Goal: Task Accomplishment & Management: Use online tool/utility

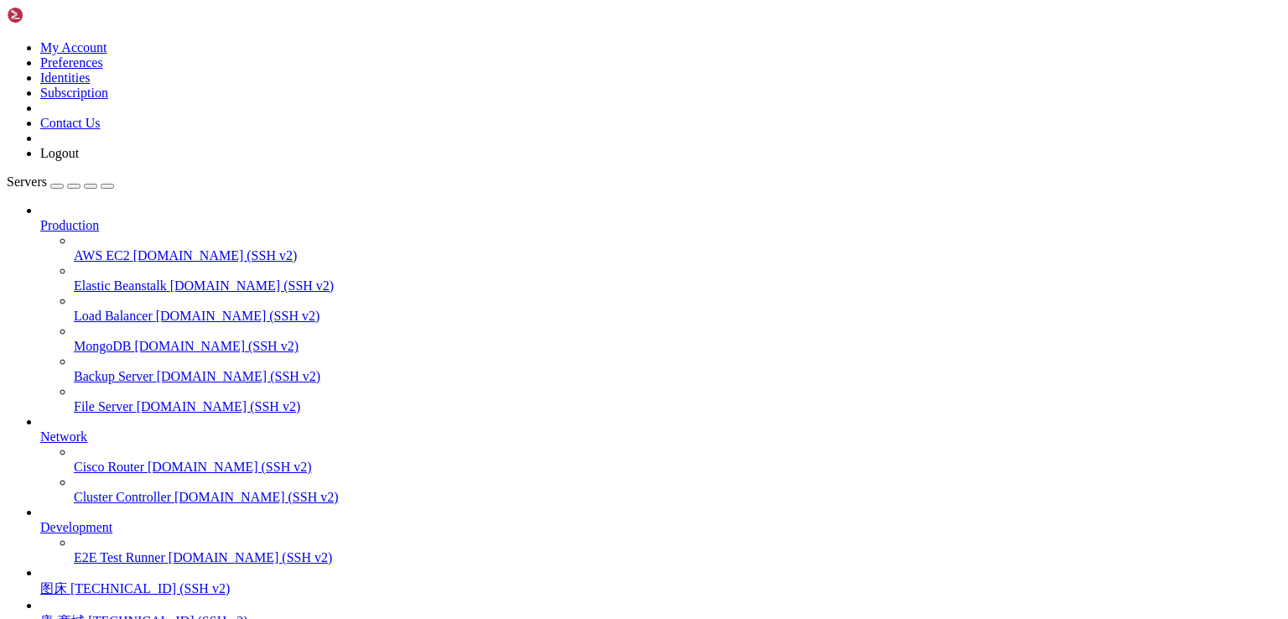
scroll to position [147, 0]
click at [107, 581] on span "[TECHNICAL_ID] (SSH v2)" at bounding box center [149, 588] width 159 height 14
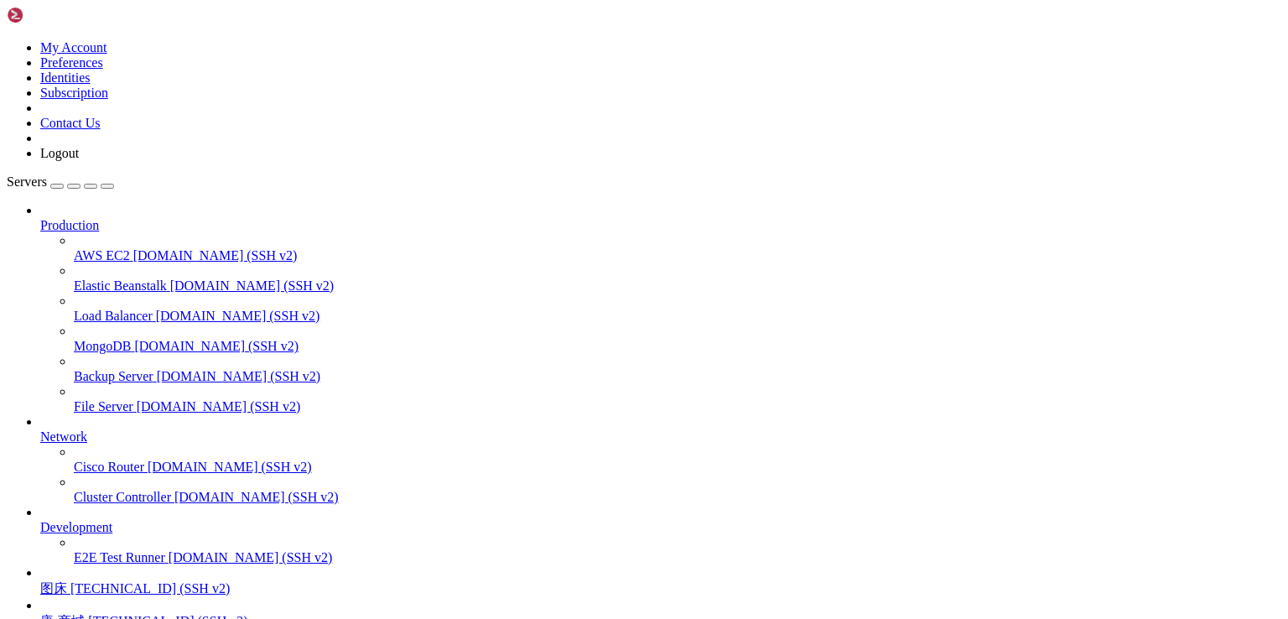
scroll to position [3534, 0]
drag, startPoint x: 435, startPoint y: 1366, endPoint x: 13, endPoint y: 1111, distance: 493.1
drag, startPoint x: 314, startPoint y: 1361, endPoint x: 123, endPoint y: 1174, distance: 266.8
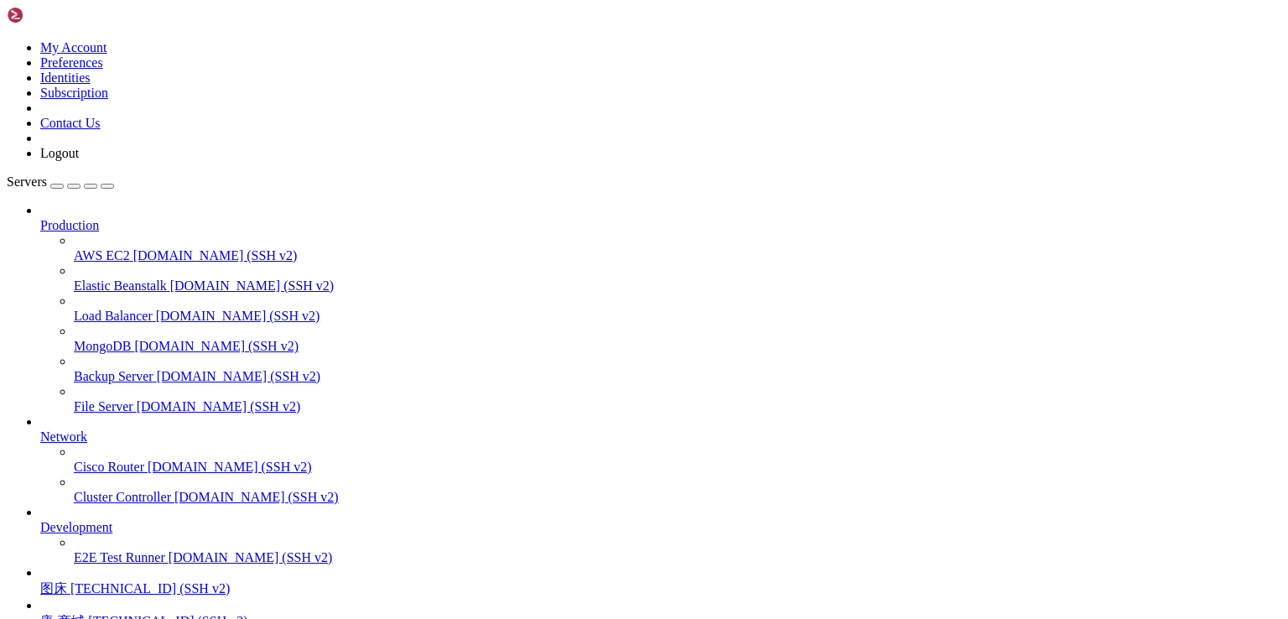
drag, startPoint x: 348, startPoint y: 1391, endPoint x: 13, endPoint y: 1122, distance: 429.9
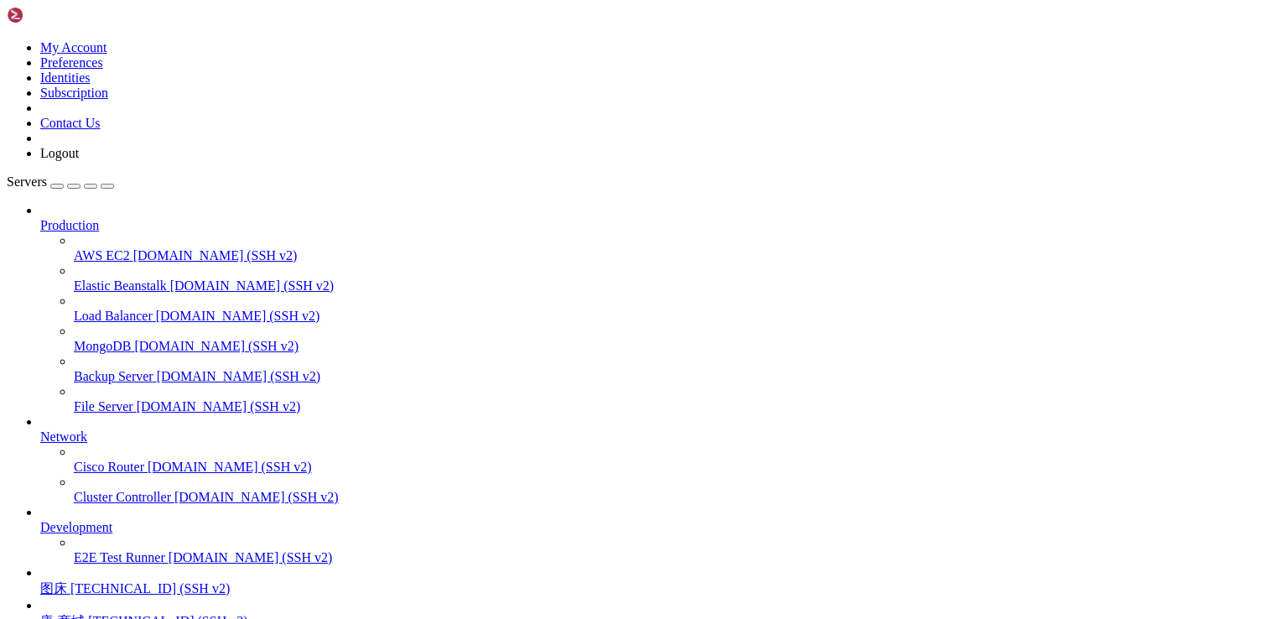
scroll to position [811, 0]
drag, startPoint x: 293, startPoint y: 1275, endPoint x: 11, endPoint y: 1095, distance: 334.4
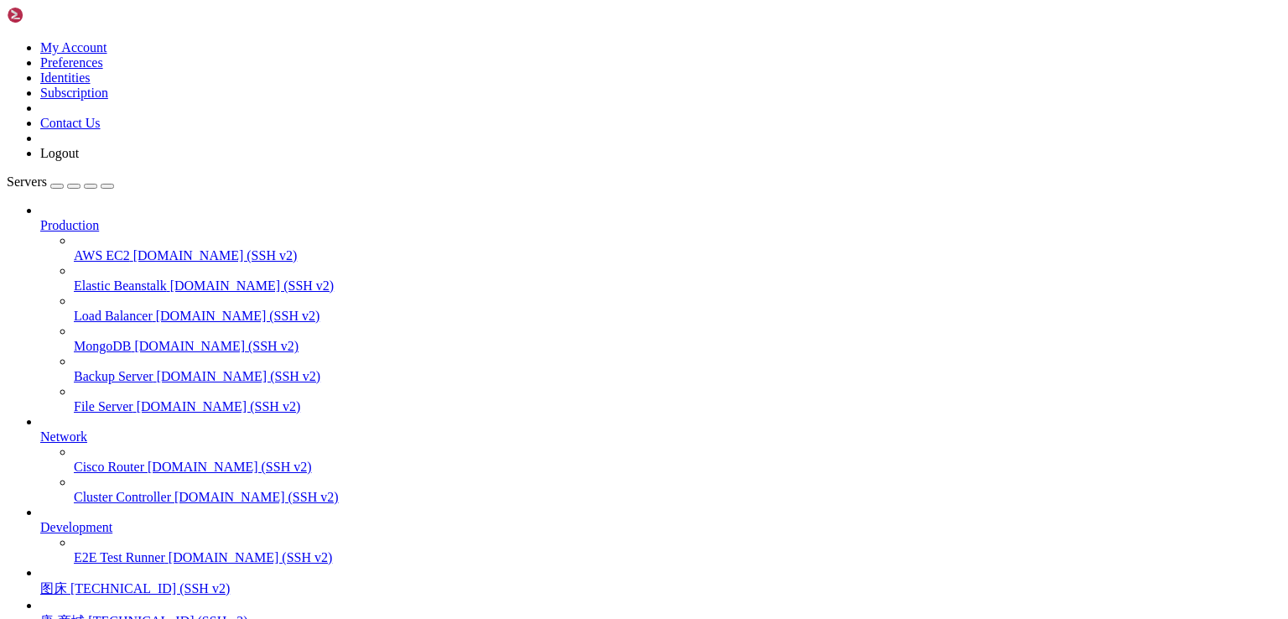
scroll to position [3192, 0]
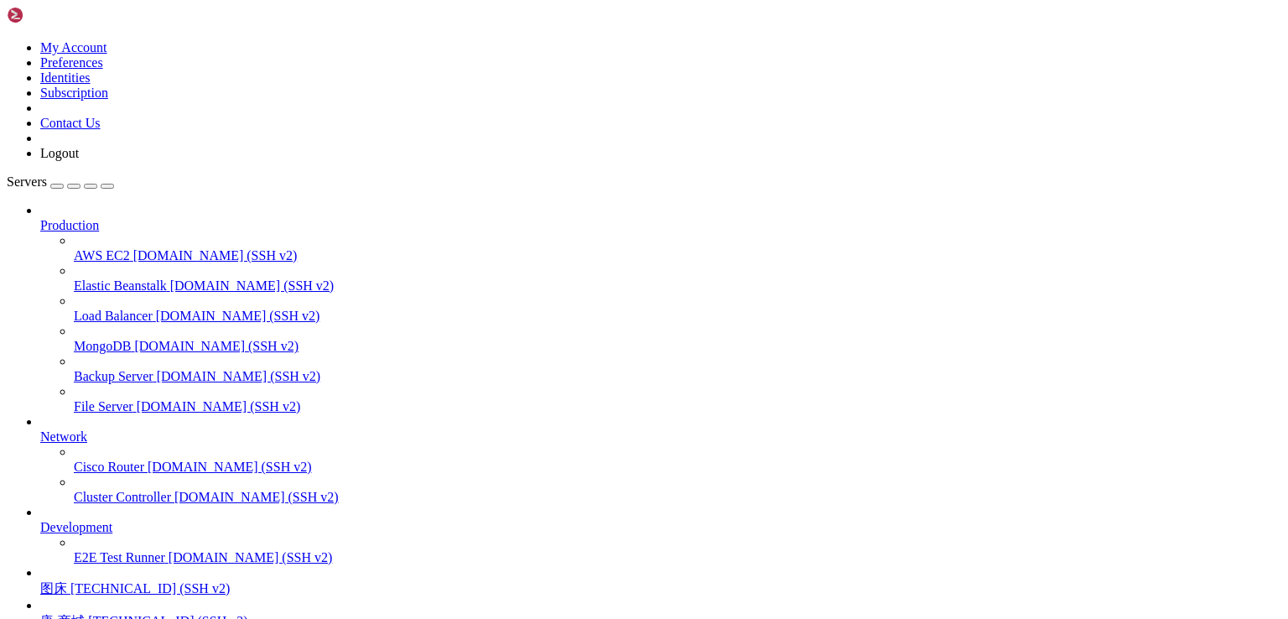
scroll to position [3605, 0]
drag, startPoint x: 409, startPoint y: 1291, endPoint x: 740, endPoint y: 1259, distance: 332.7
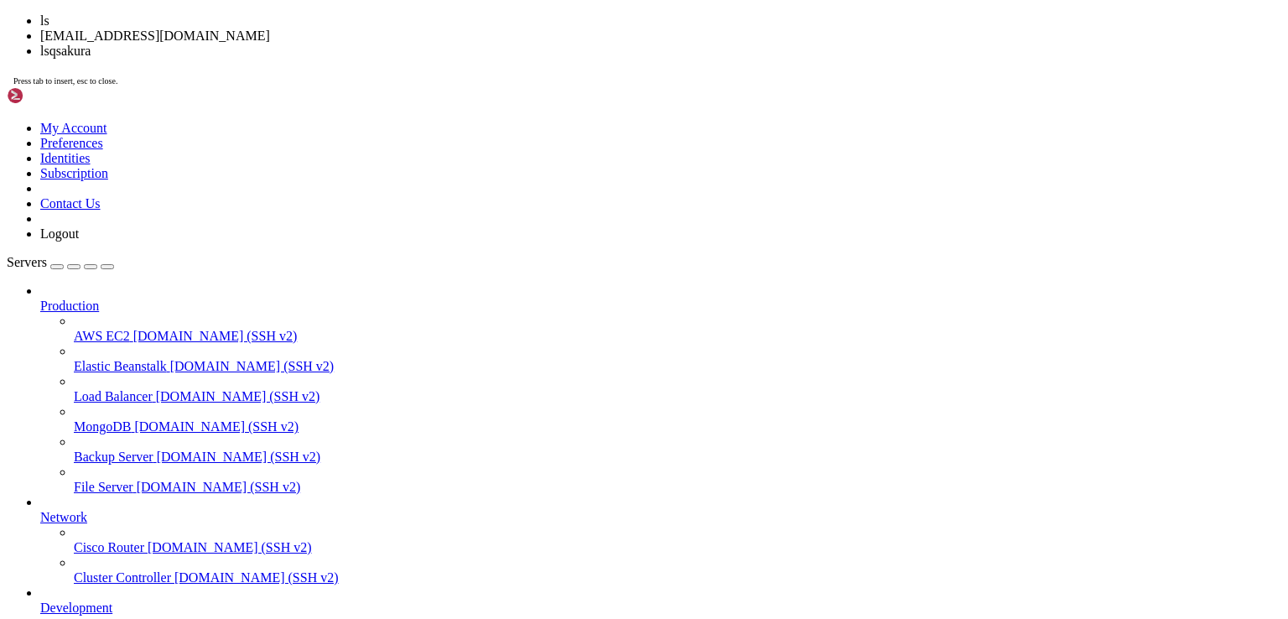
scroll to position [4175, 0]
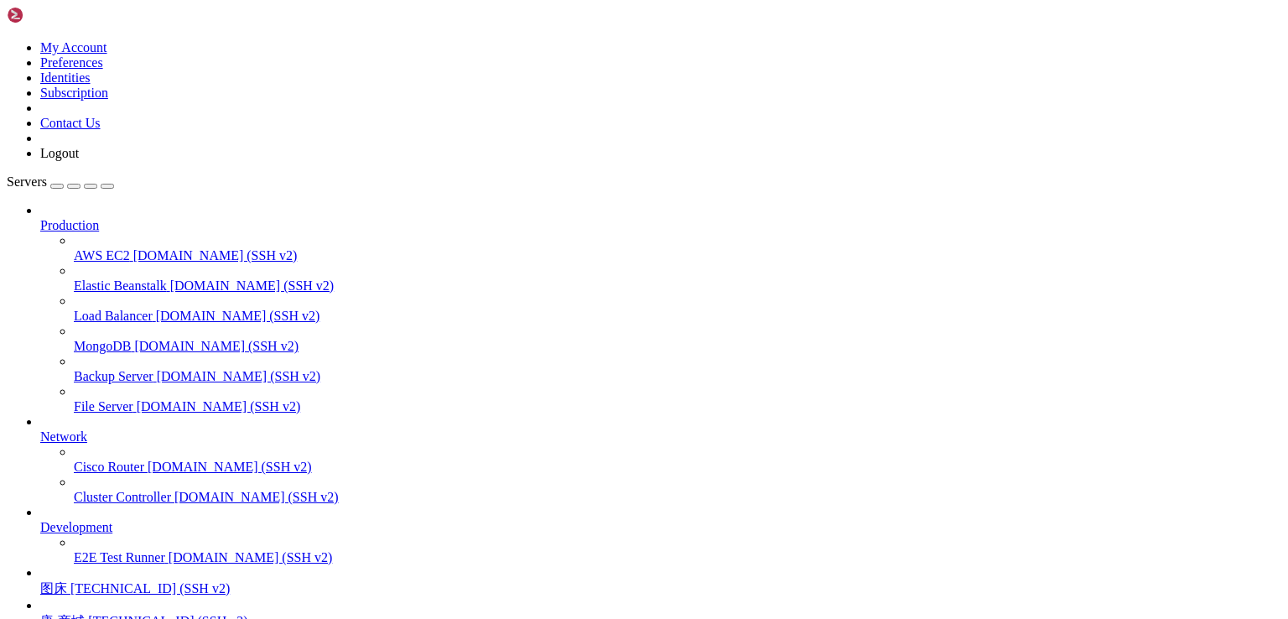
drag, startPoint x: 158, startPoint y: 1490, endPoint x: 16, endPoint y: 1487, distance: 142.5
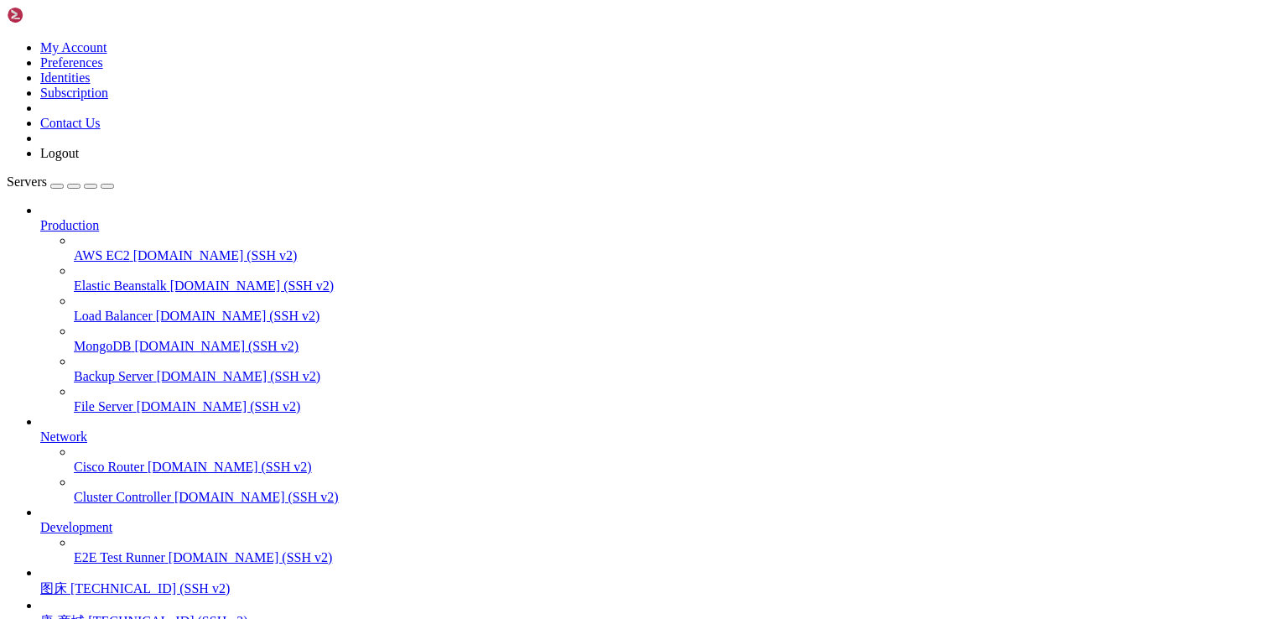
scroll to position [7781, 0]
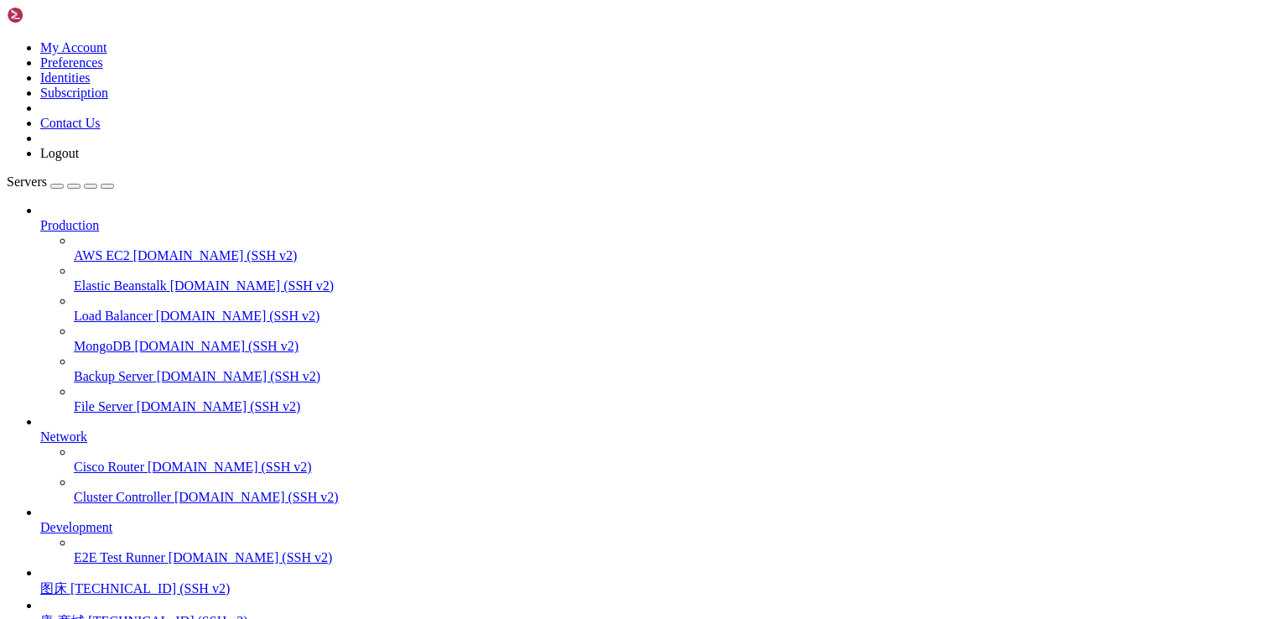
drag, startPoint x: 106, startPoint y: 1310, endPoint x: 13, endPoint y: 1190, distance: 151.8
copy div "# Directory where all configuration will be stored CONFIG=~/.jitsi-meet-cfg # E…"
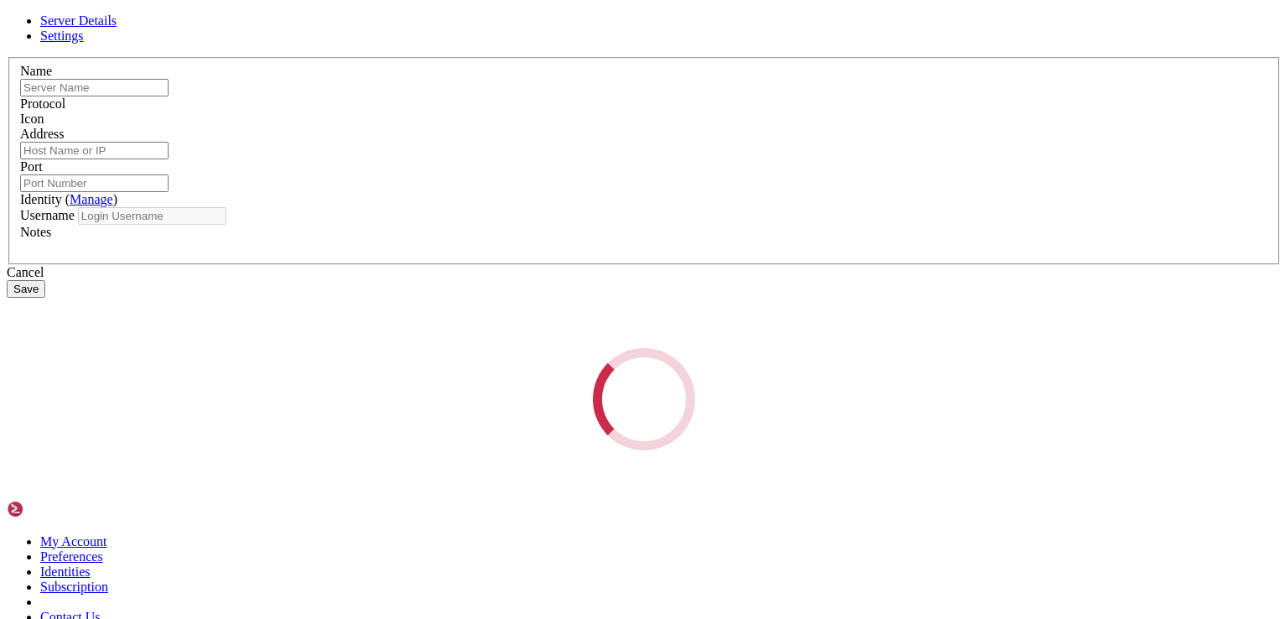
type input "图床"
type input "[TECHNICAL_ID]"
type input "22"
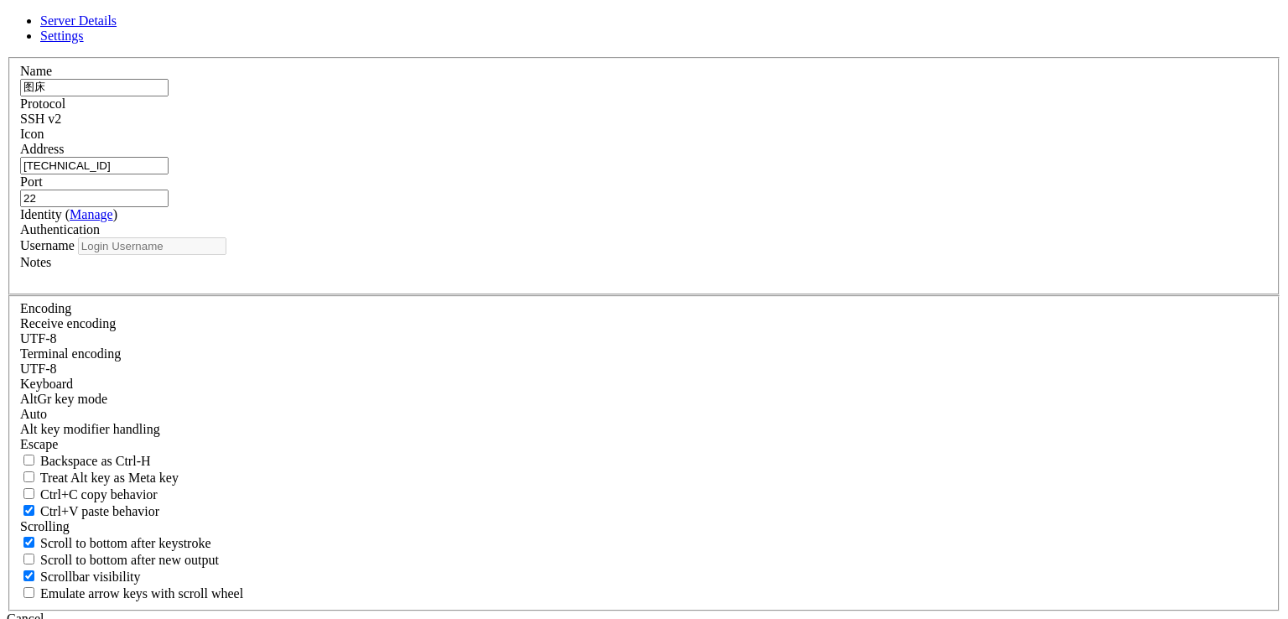
type input "root"
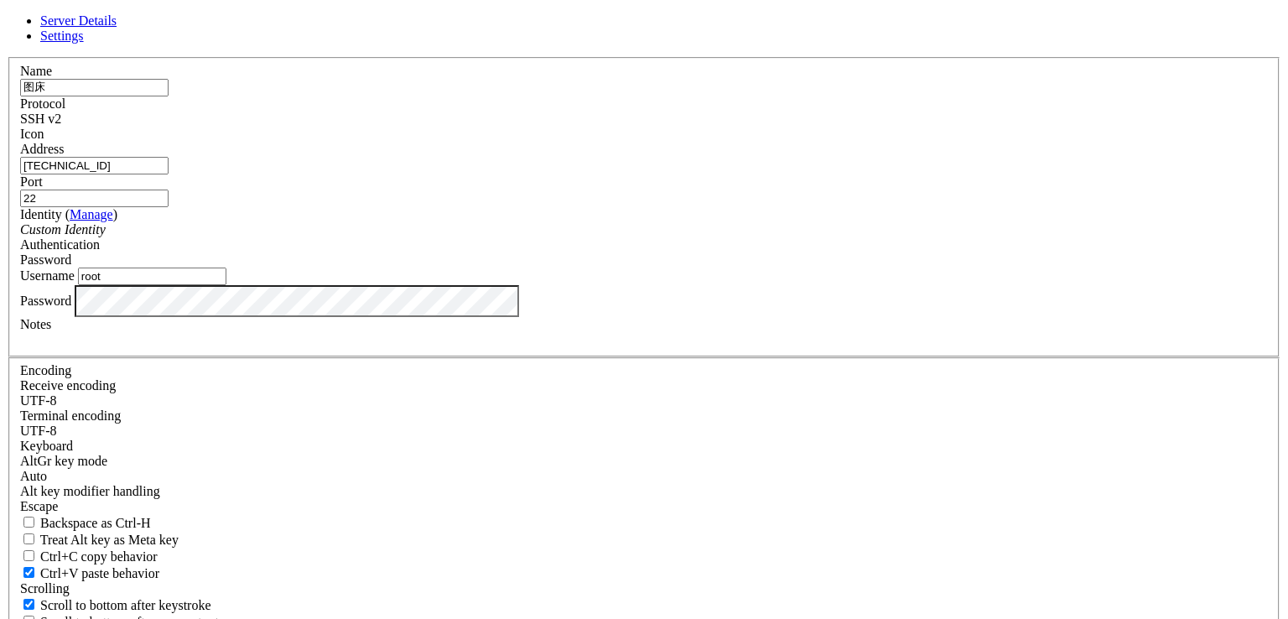
click at [117, 221] on label "Identity ( Manage )" at bounding box center [68, 214] width 97 height 14
click at [169, 174] on input "[TECHNICAL_ID]" at bounding box center [94, 166] width 148 height 18
click at [7, 57] on link at bounding box center [7, 57] width 0 height 0
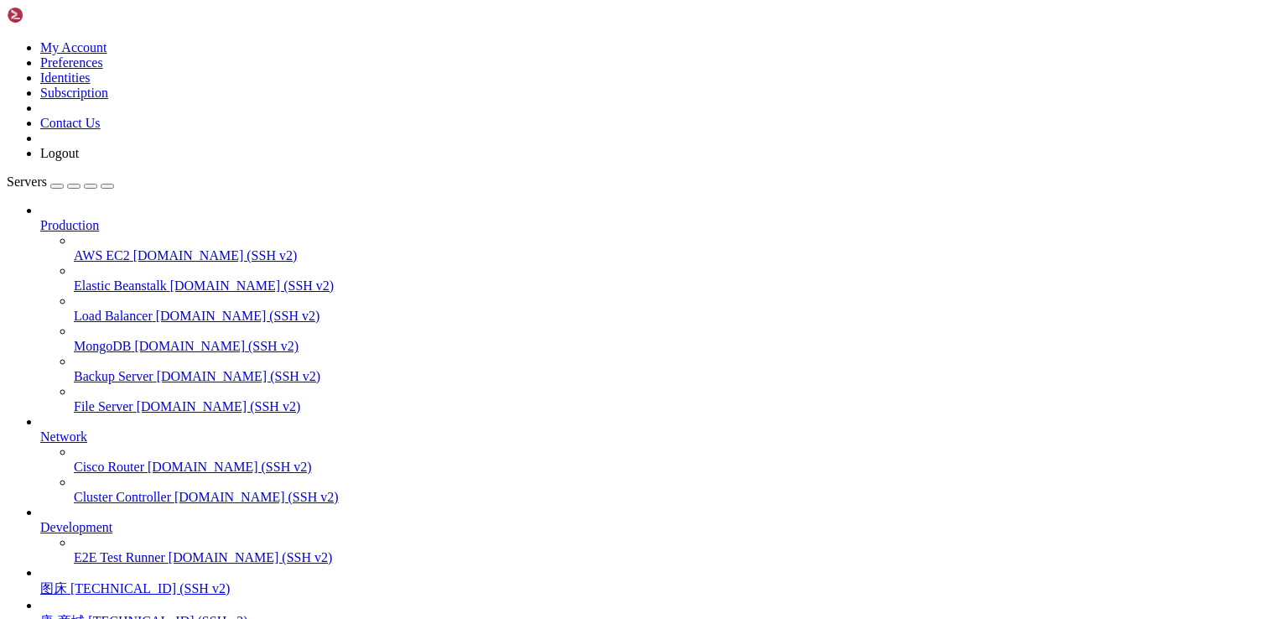
drag, startPoint x: 455, startPoint y: 1492, endPoint x: -34, endPoint y: 977, distance: 711.0
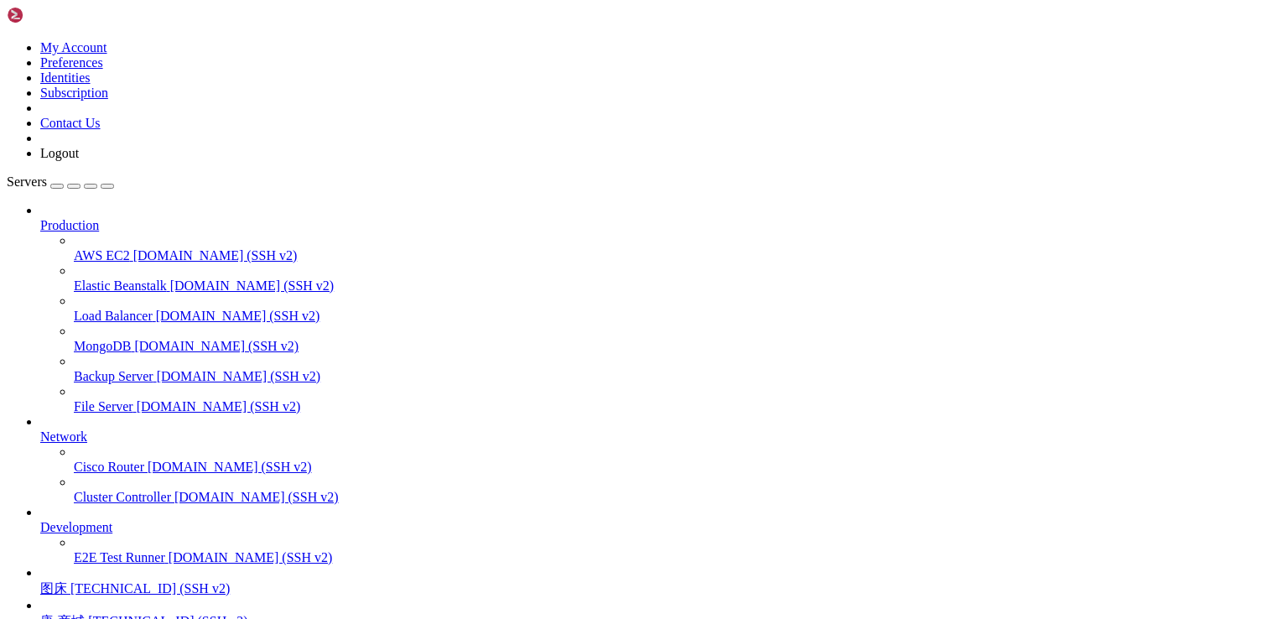
scroll to position [143, 0]
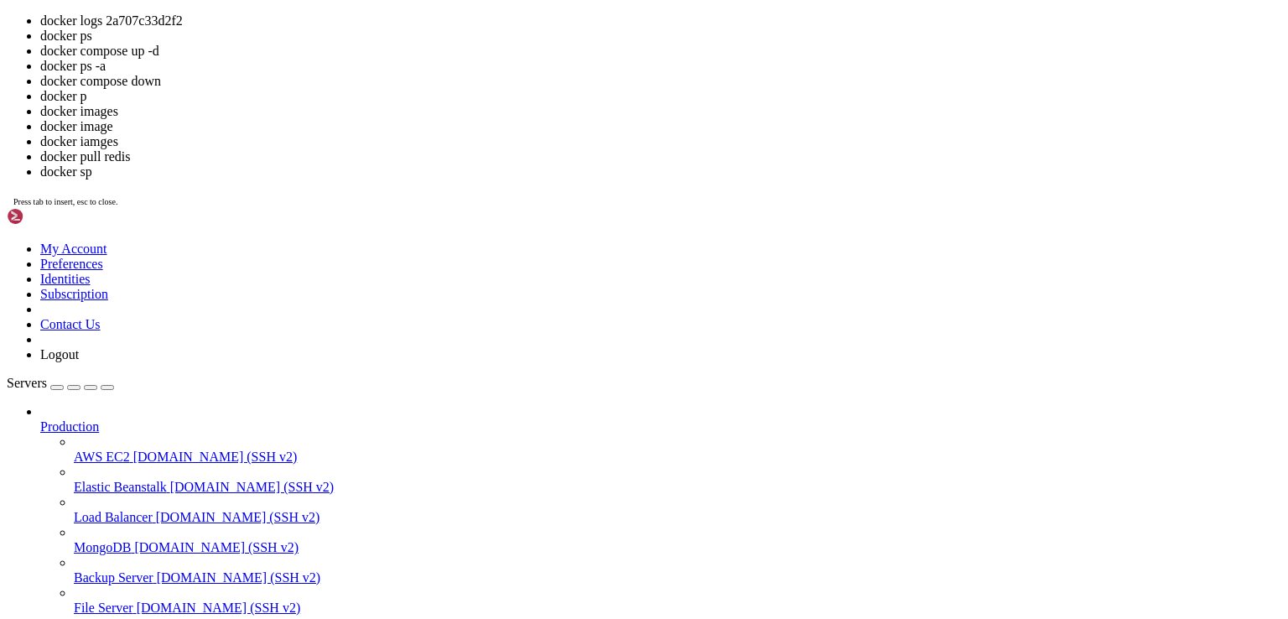
scroll to position [1653, 0]
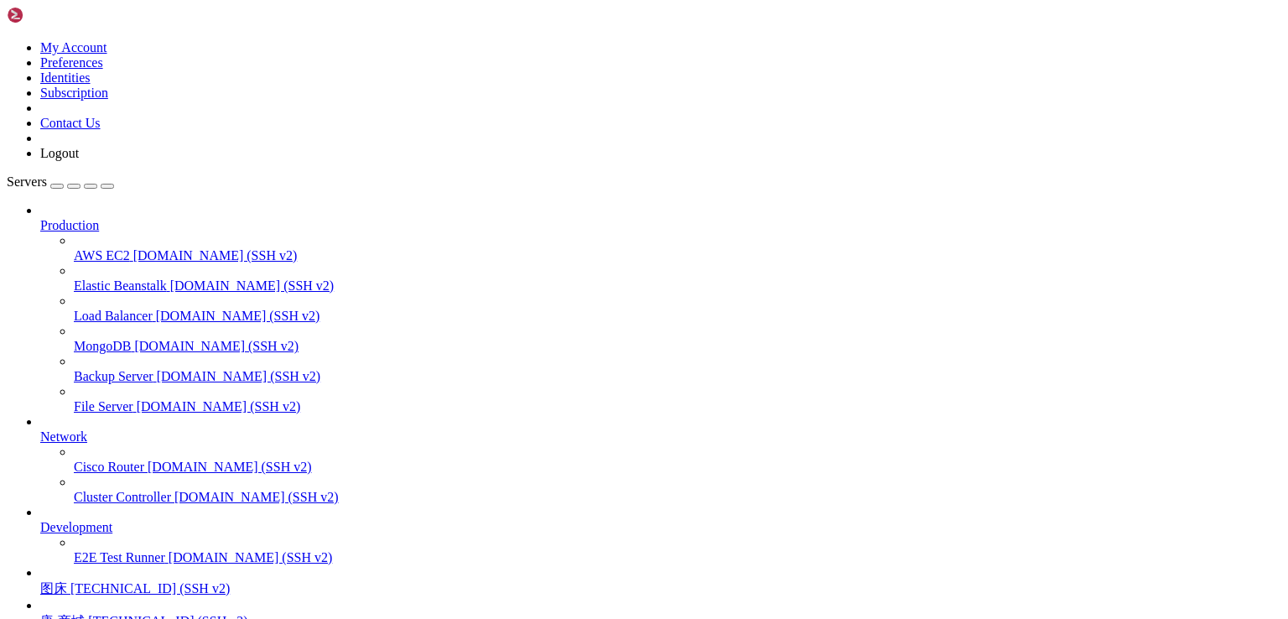
scroll to position [1273, 0]
drag, startPoint x: 897, startPoint y: 1493, endPoint x: 26, endPoint y: 1117, distance: 948.9
copy div "8.199.182.152 - - [30/Sep/2025:22:40:16 +0800] "GET /debug/default/view?panel=c…"
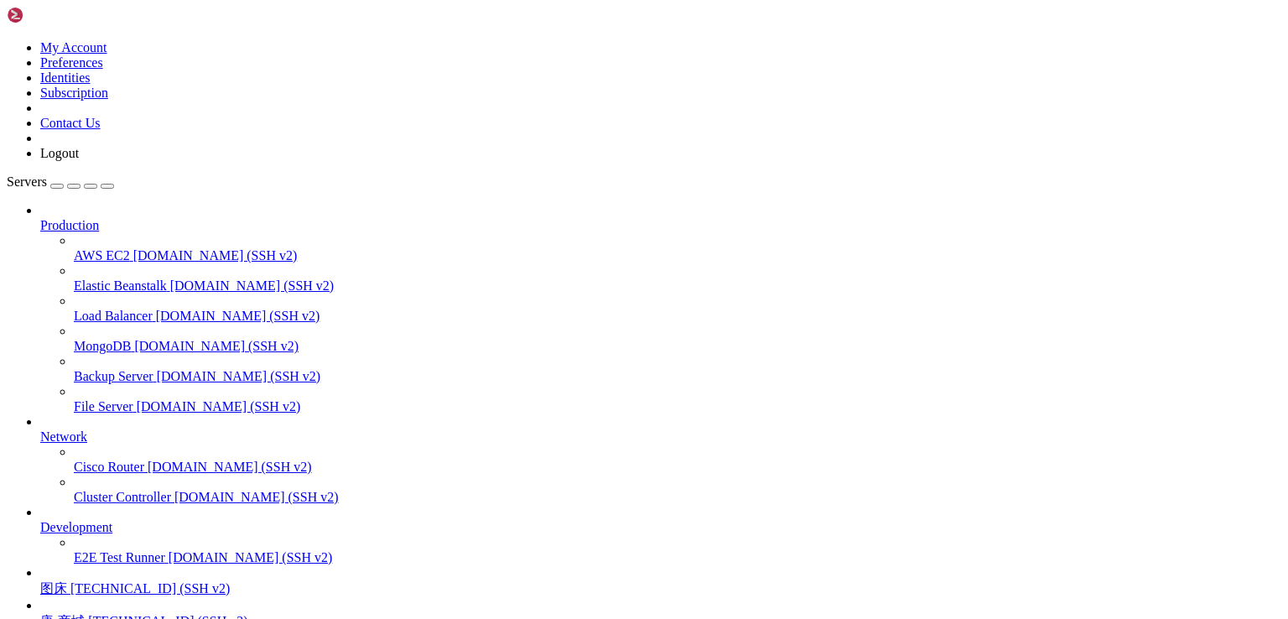
drag, startPoint x: 178, startPoint y: 1148, endPoint x: 397, endPoint y: 1149, distance: 218.8
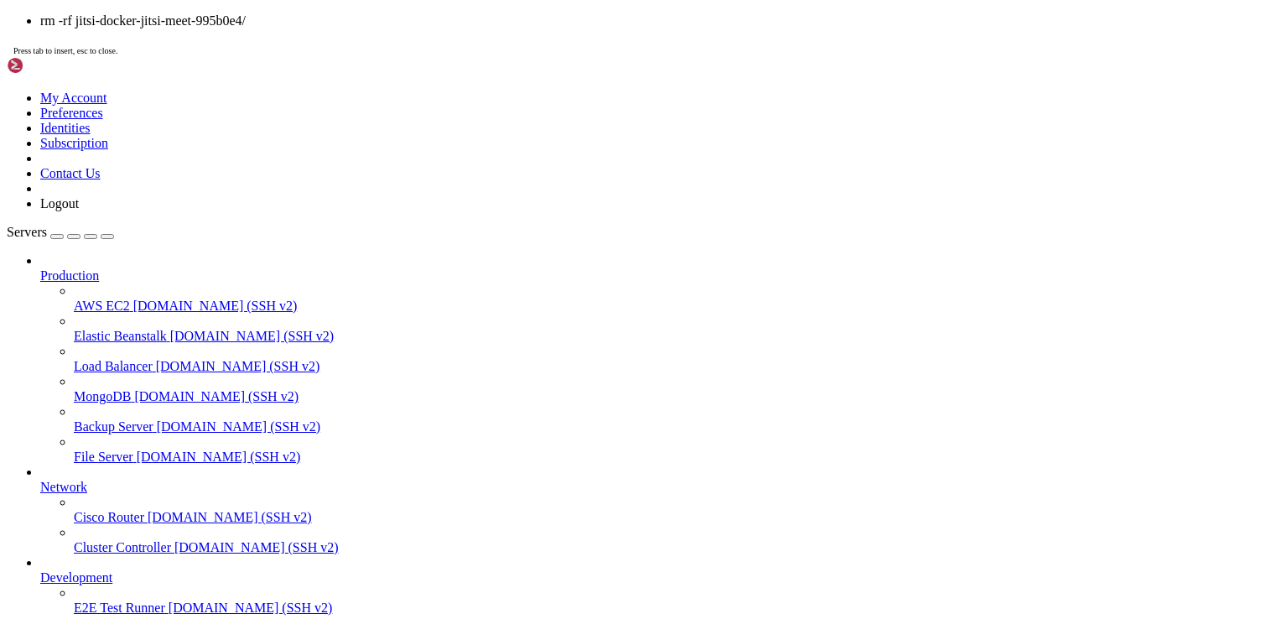
drag, startPoint x: 236, startPoint y: 1214, endPoint x: 418, endPoint y: 1213, distance: 181.9
drag, startPoint x: 232, startPoint y: 1213, endPoint x: 455, endPoint y: 1214, distance: 223.0
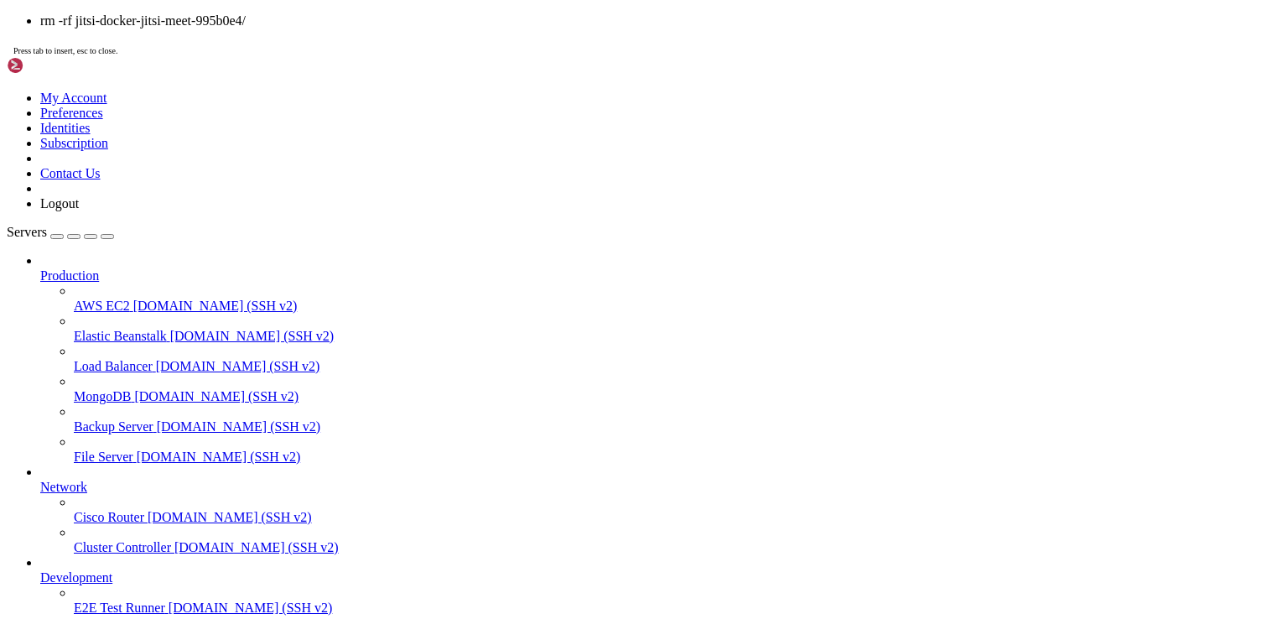
drag, startPoint x: 428, startPoint y: 1210, endPoint x: 550, endPoint y: 1202, distance: 122.6
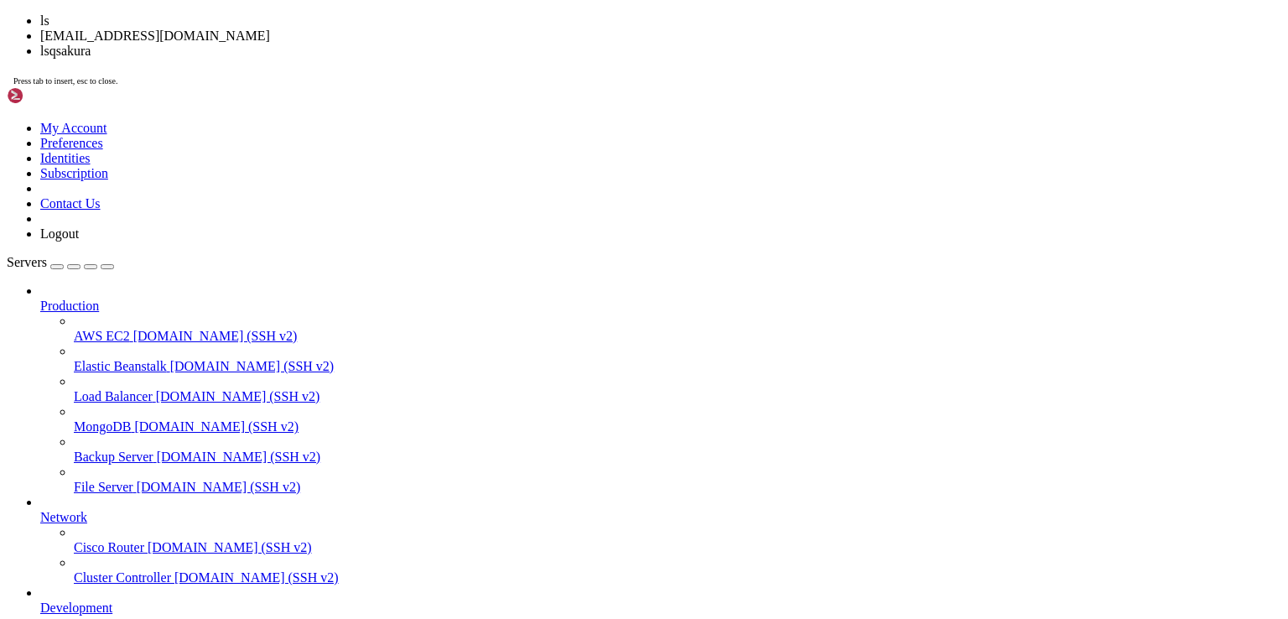
scroll to position [4247, 0]
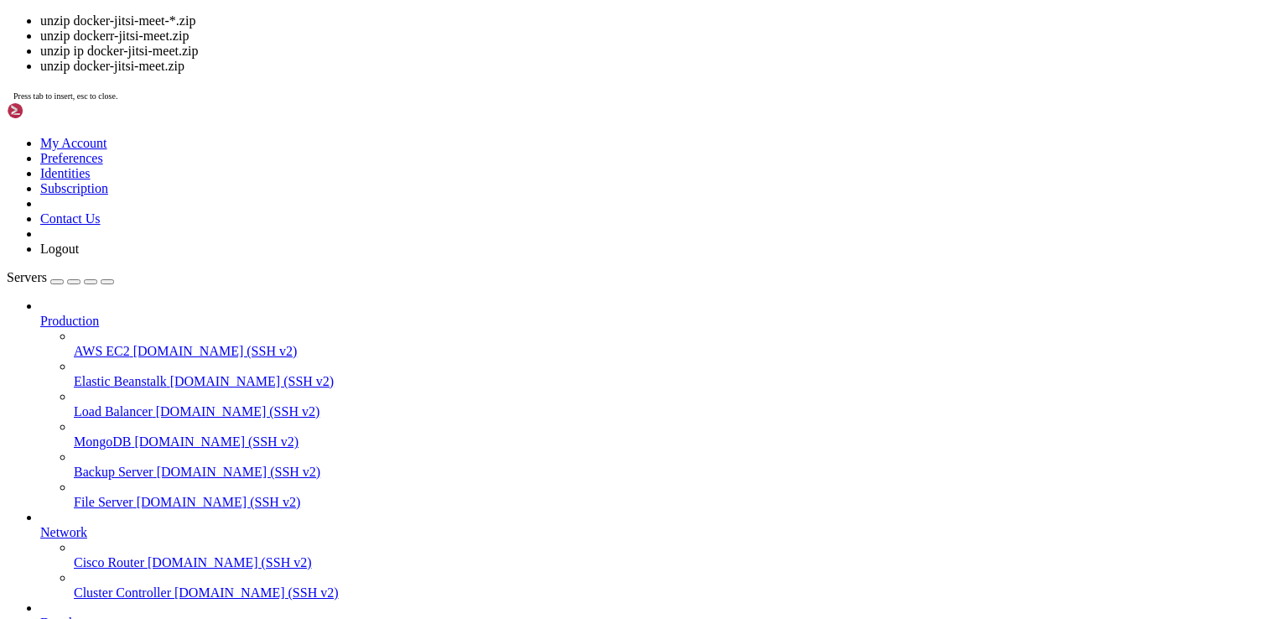
drag, startPoint x: 176, startPoint y: 1588, endPoint x: 454, endPoint y: 1589, distance: 278.3
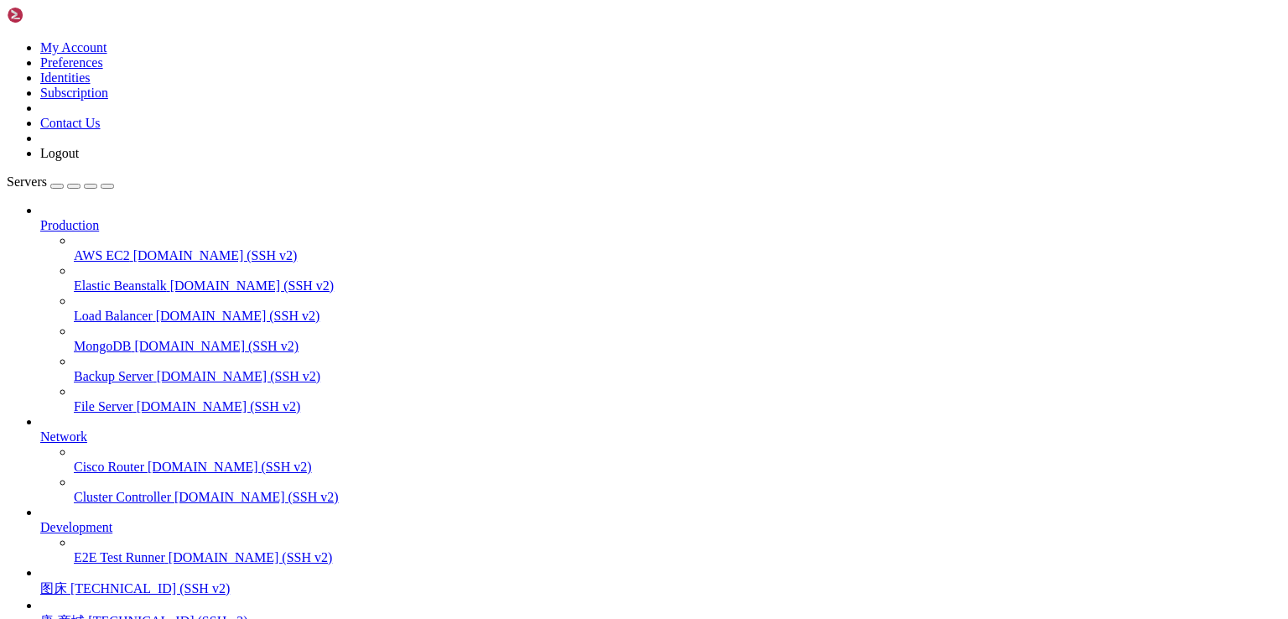
scroll to position [4318, 0]
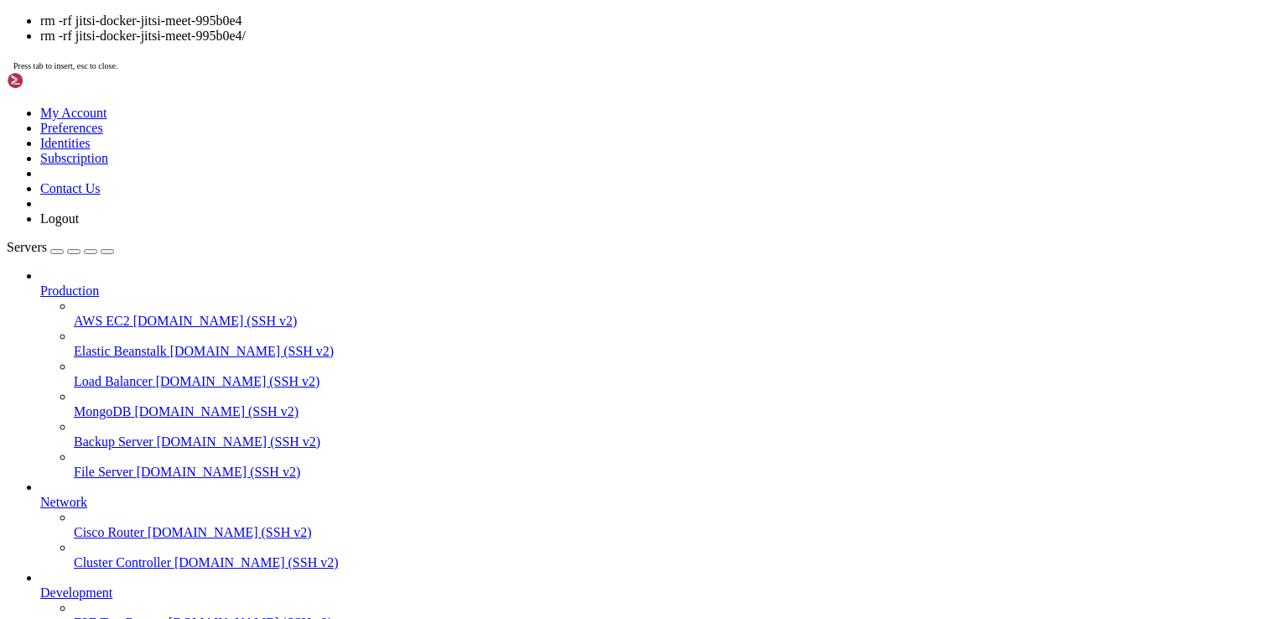
drag, startPoint x: 159, startPoint y: 1547, endPoint x: 16, endPoint y: 1542, distance: 143.4
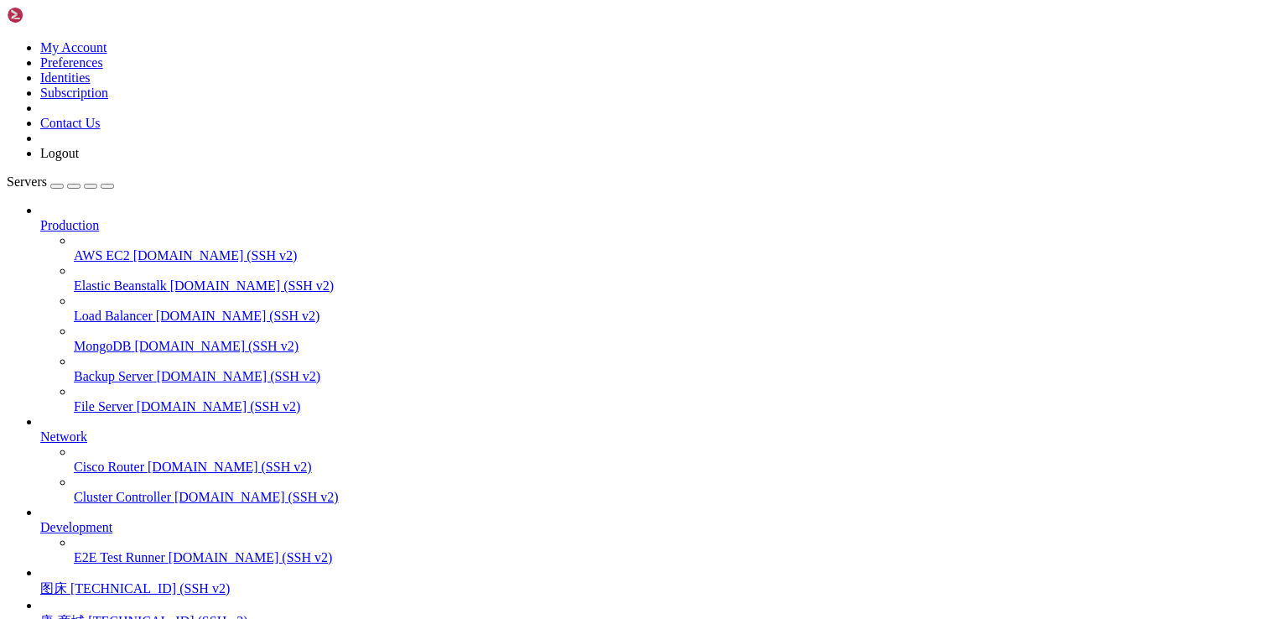
scroll to position [7952, 0]
drag, startPoint x: 177, startPoint y: 1424, endPoint x: 398, endPoint y: 1423, distance: 221.3
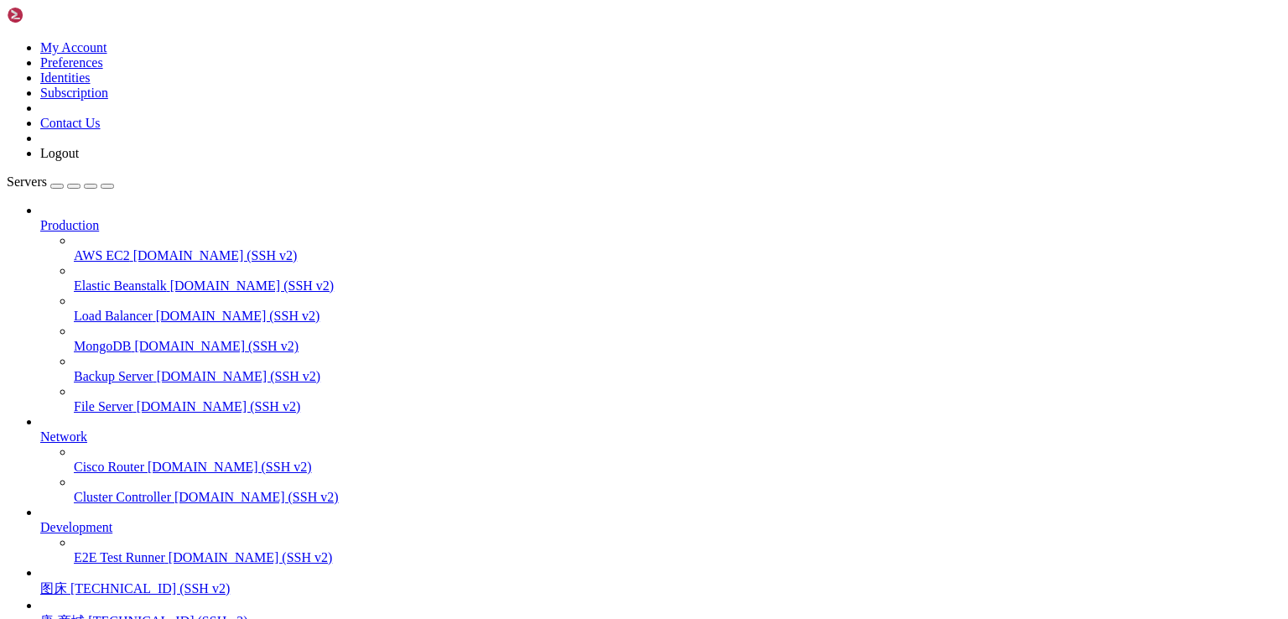
drag, startPoint x: 179, startPoint y: 1347, endPoint x: 278, endPoint y: 1344, distance: 99.0
drag, startPoint x: 177, startPoint y: 1348, endPoint x: 392, endPoint y: 1347, distance: 215.4
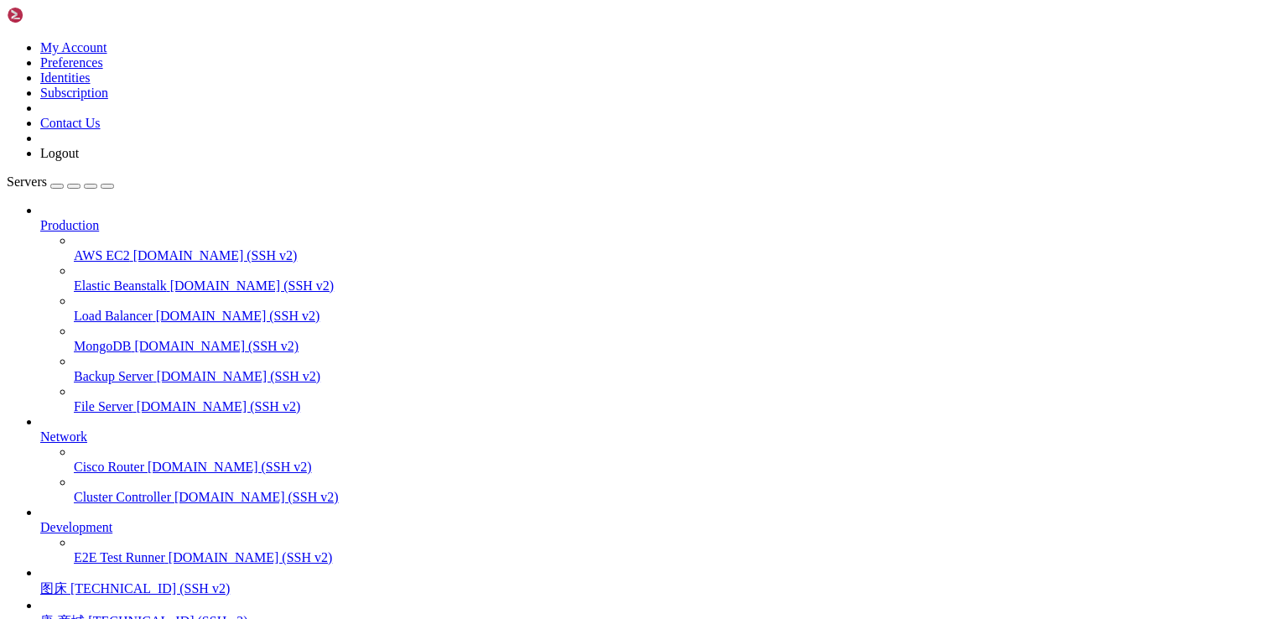
scroll to position [9064, 0]
drag, startPoint x: 166, startPoint y: 1352, endPoint x: 13, endPoint y: 1119, distance: 279.0
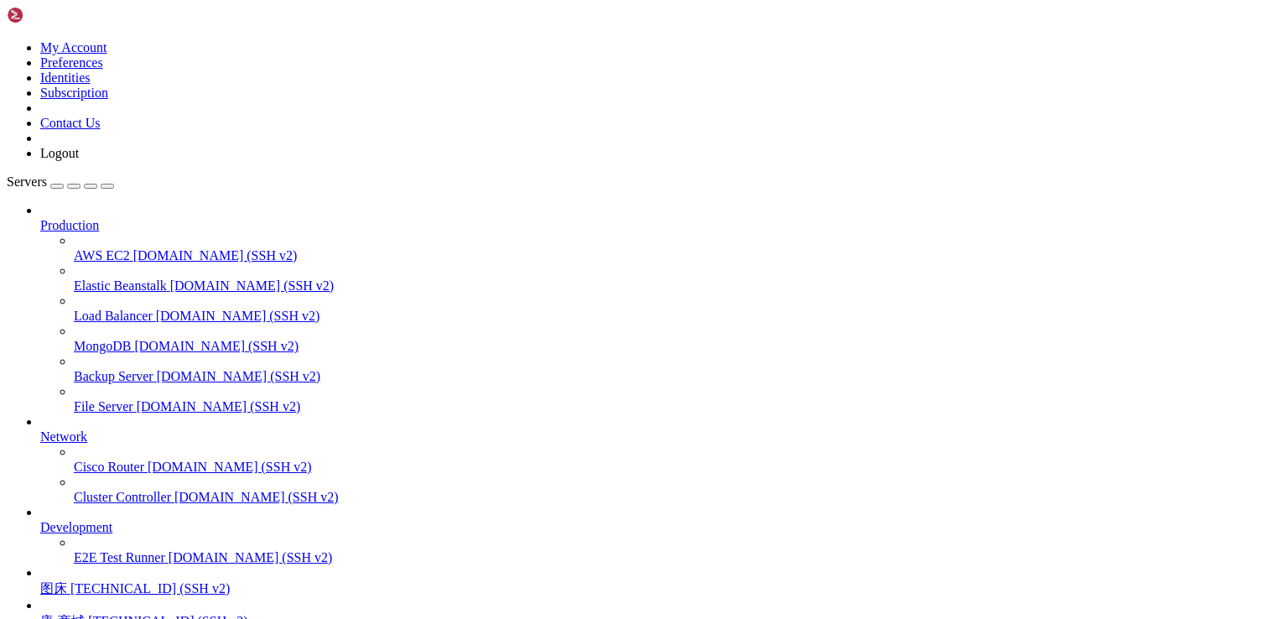
scroll to position [1169, 0]
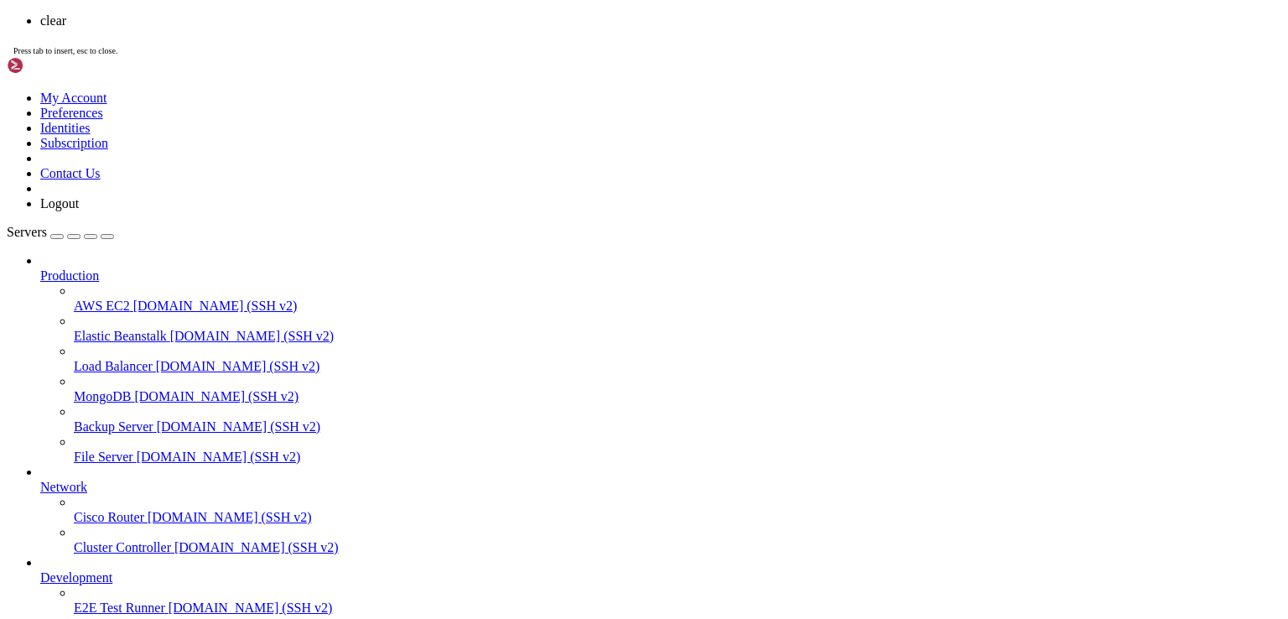
scroll to position [0, 0]
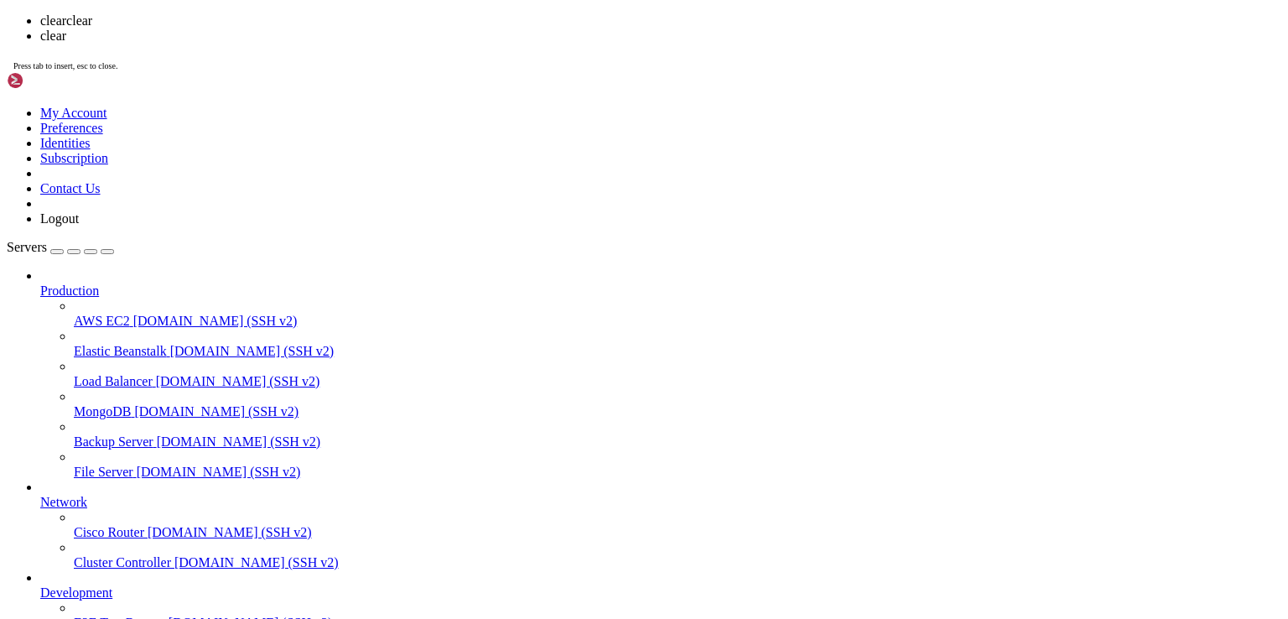
scroll to position [0, 0]
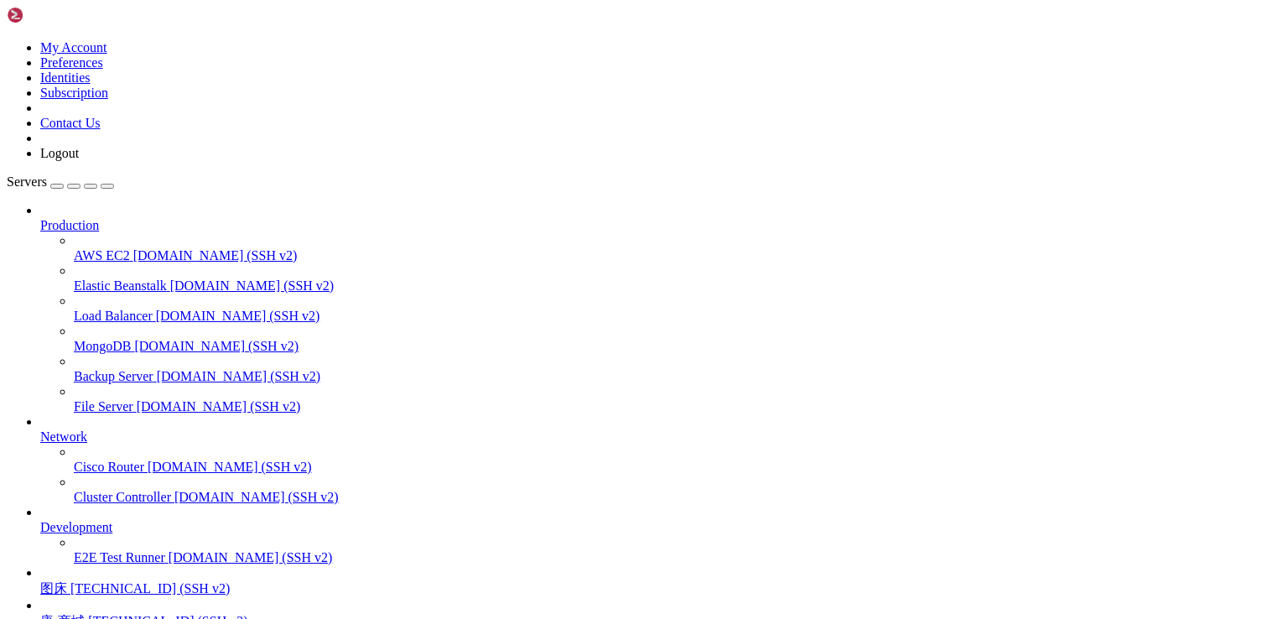
drag, startPoint x: 250, startPoint y: 1491, endPoint x: 14, endPoint y: 1186, distance: 385.5
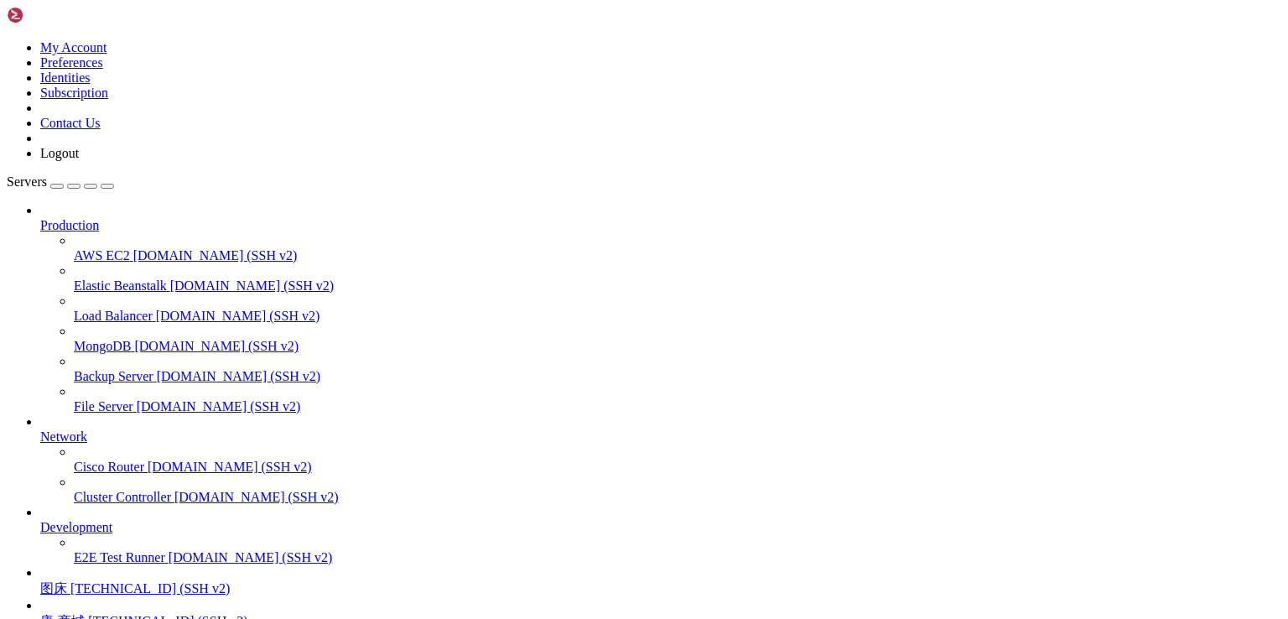
scroll to position [884, 0]
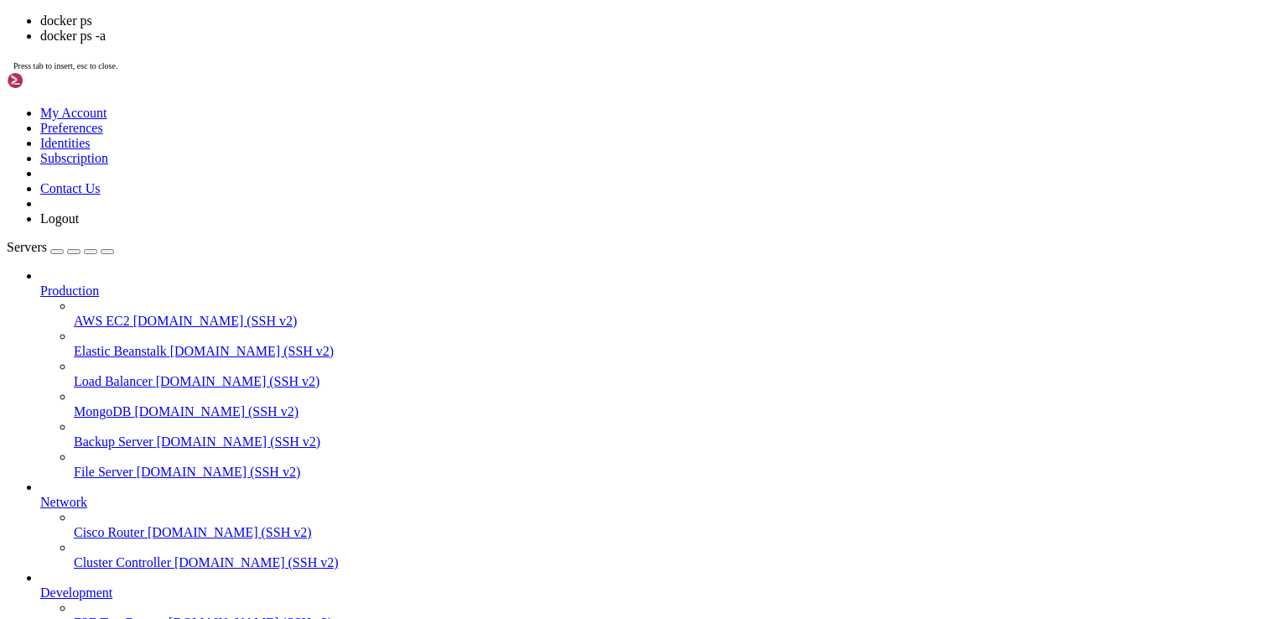
scroll to position [3192, 0]
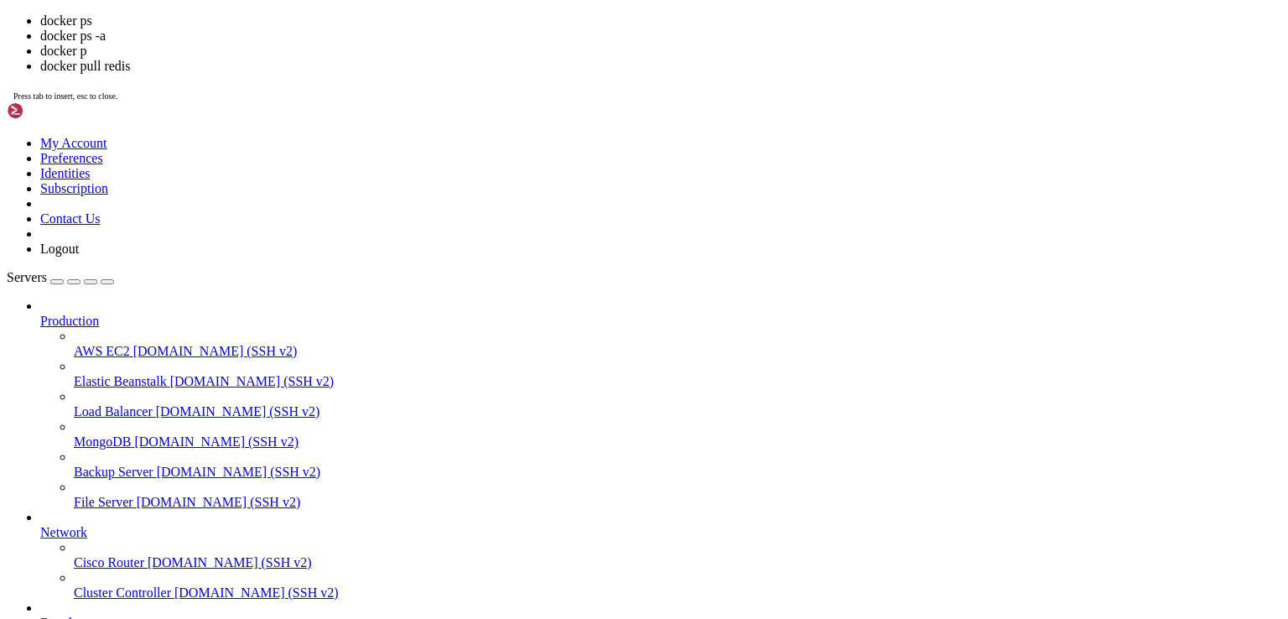
scroll to position [1454, 0]
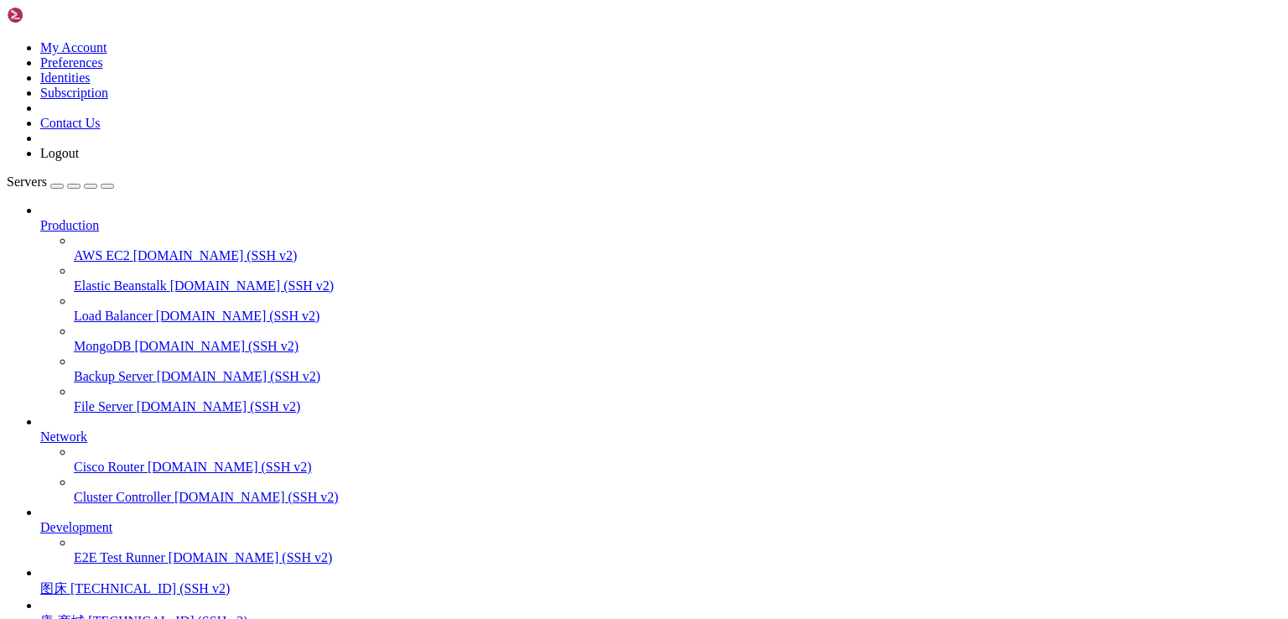
drag, startPoint x: 158, startPoint y: 1487, endPoint x: 16, endPoint y: 1138, distance: 377.2
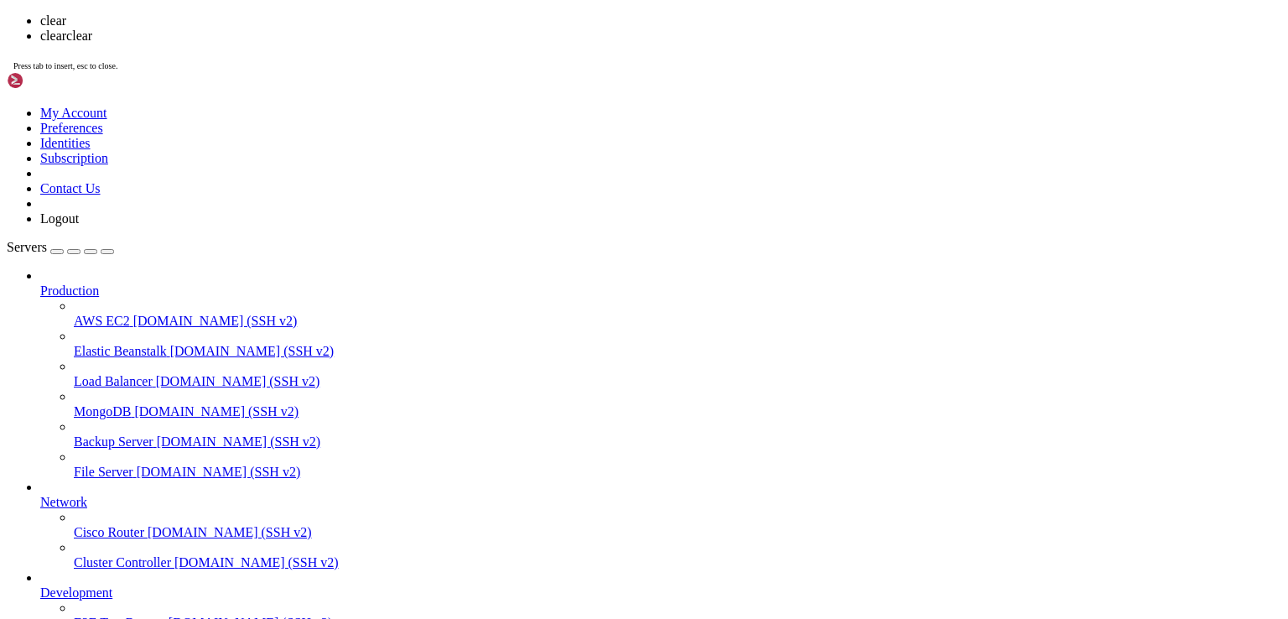
scroll to position [0, 0]
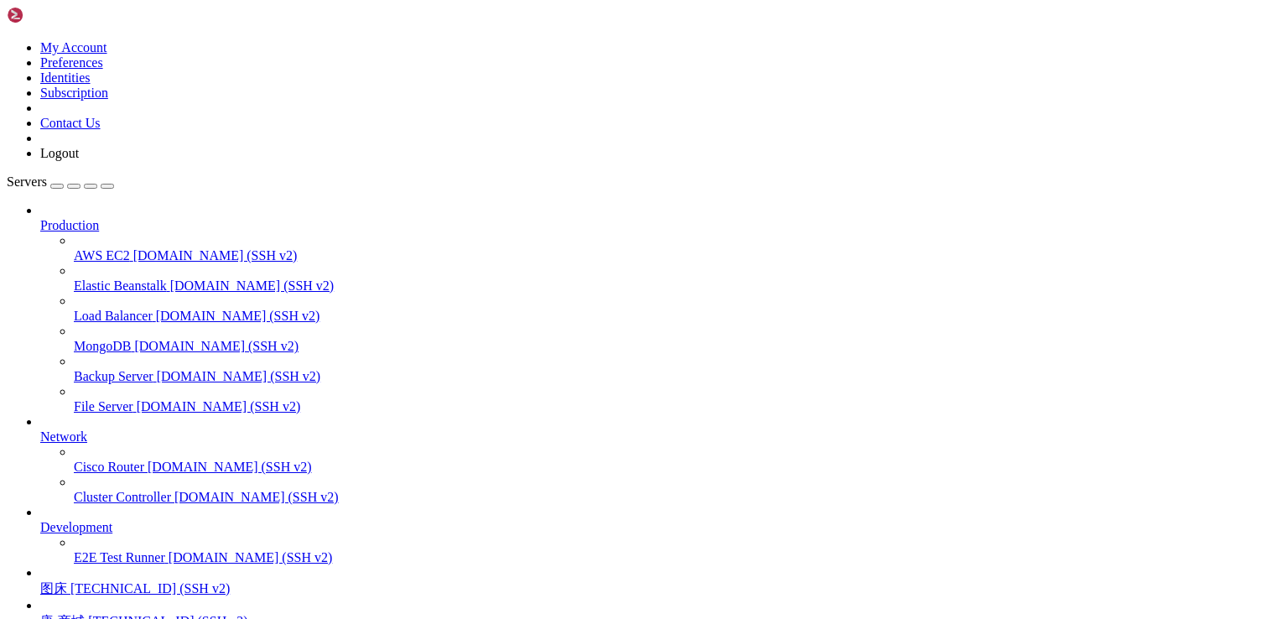
drag, startPoint x: 989, startPoint y: 1491, endPoint x: 13, endPoint y: 1145, distance: 1036.2
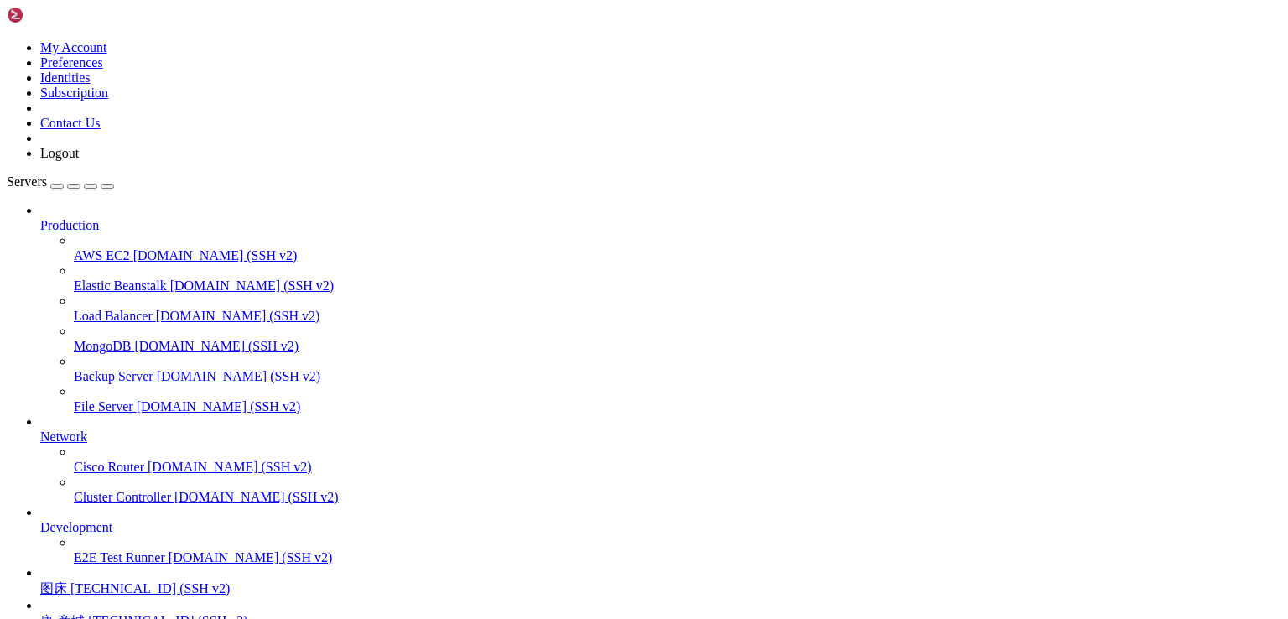
copy div "2025-09-30 23:19:35 live-public.cyou:http info Serving 'bosh' at http://live-pu…"
